Goal: Transaction & Acquisition: Purchase product/service

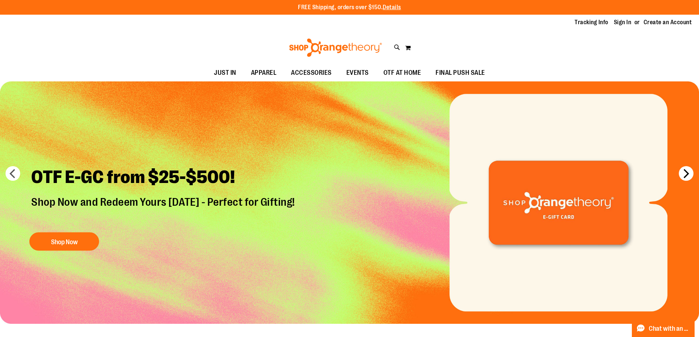
click at [688, 173] on button "next" at bounding box center [686, 173] width 15 height 15
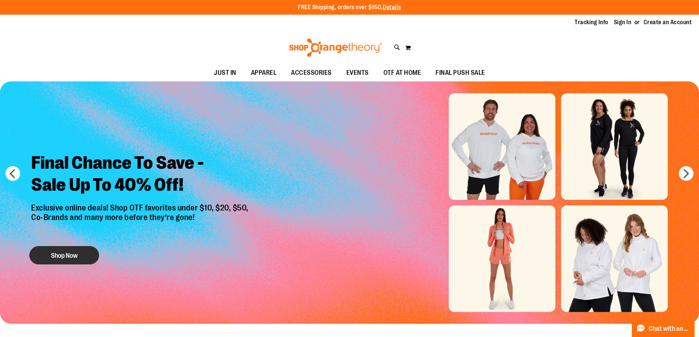
click at [83, 258] on button "Shop Now" at bounding box center [64, 255] width 70 height 18
click at [82, 261] on button "Shop Now" at bounding box center [64, 255] width 70 height 18
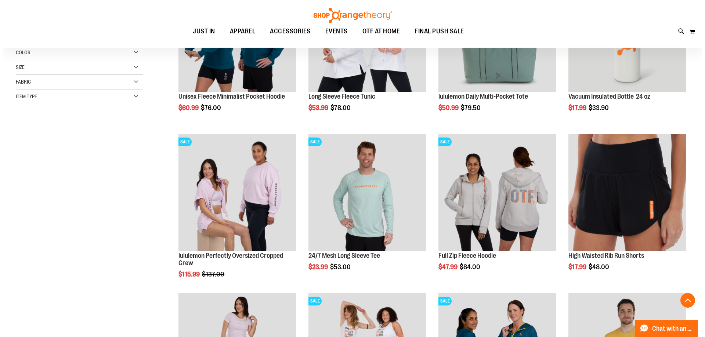
scroll to position [183, 0]
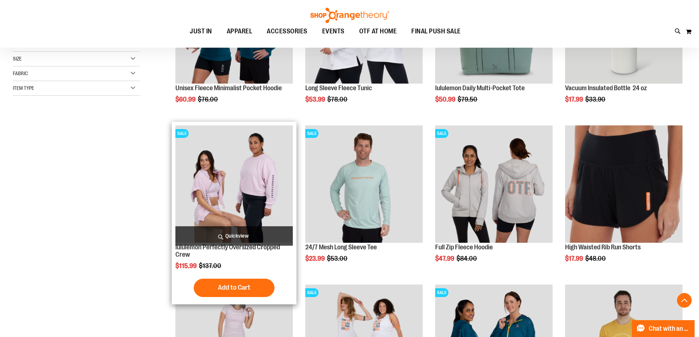
click at [233, 236] on span "Quickview" at bounding box center [234, 236] width 117 height 19
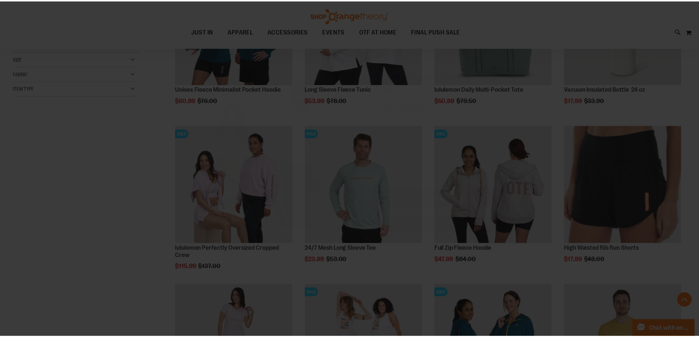
scroll to position [0, 0]
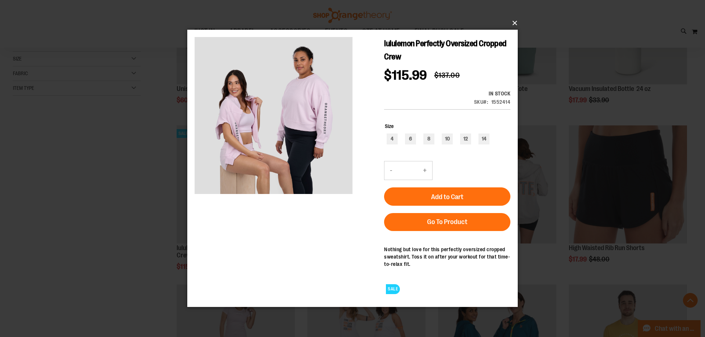
click at [514, 23] on button "×" at bounding box center [354, 23] width 330 height 16
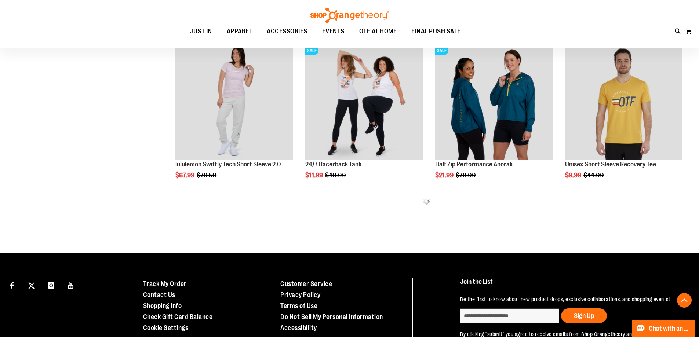
scroll to position [440, 0]
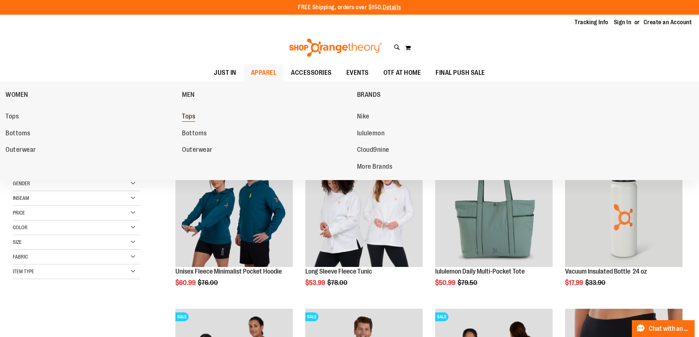
click at [194, 117] on span "Tops" at bounding box center [188, 117] width 13 height 9
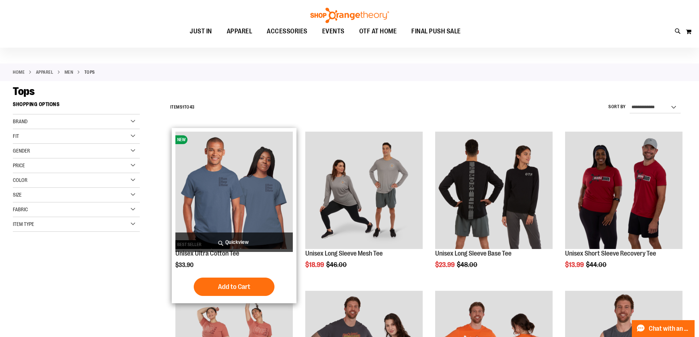
scroll to position [110, 0]
